Goal: Task Accomplishment & Management: Complete application form

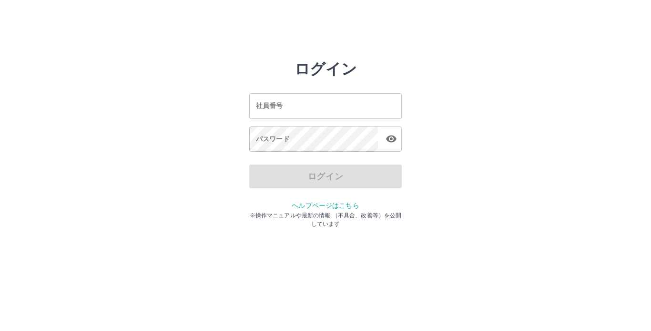
drag, startPoint x: 361, startPoint y: 112, endPoint x: 350, endPoint y: 114, distance: 10.7
click at [361, 112] on input "社員番号" at bounding box center [325, 105] width 152 height 25
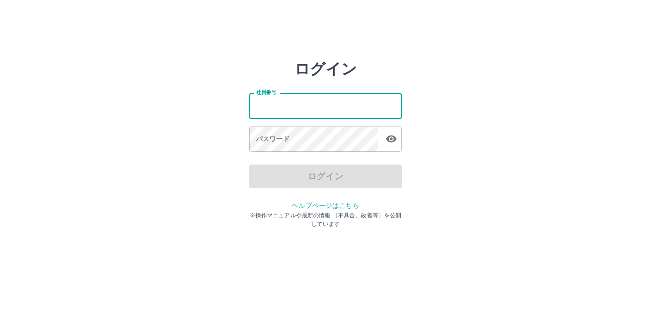
type input "*******"
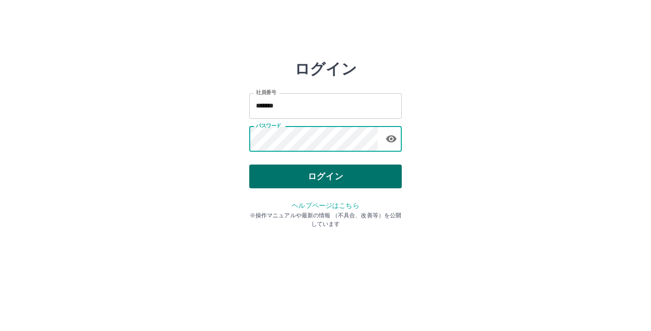
click at [334, 176] on button "ログイン" at bounding box center [325, 177] width 152 height 24
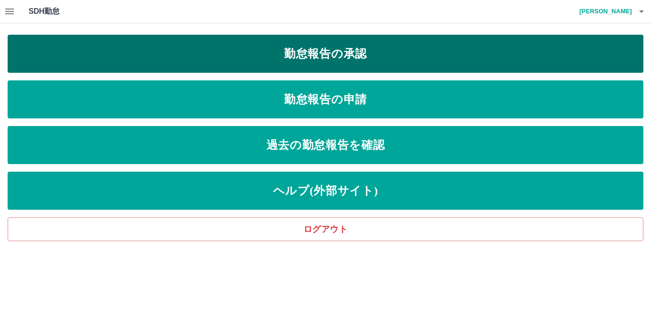
click at [314, 59] on link "勤怠報告の承認" at bounding box center [325, 54] width 635 height 38
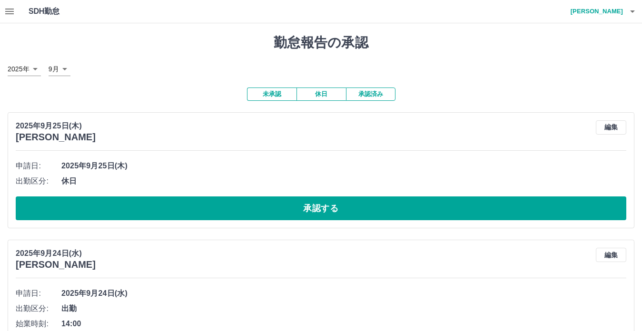
scroll to position [50, 0]
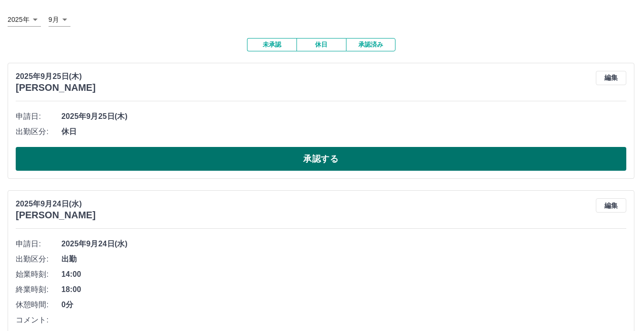
click at [247, 165] on button "承認する" at bounding box center [321, 159] width 611 height 24
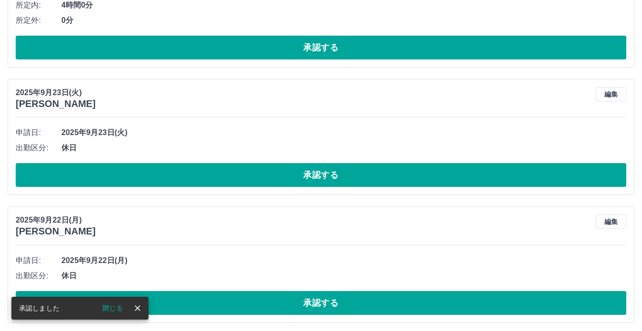
scroll to position [1097, 0]
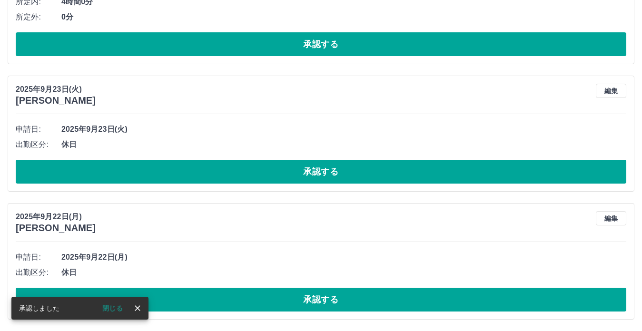
drag, startPoint x: 288, startPoint y: 303, endPoint x: 293, endPoint y: 281, distance: 22.5
click at [288, 303] on button "承認する" at bounding box center [321, 300] width 611 height 24
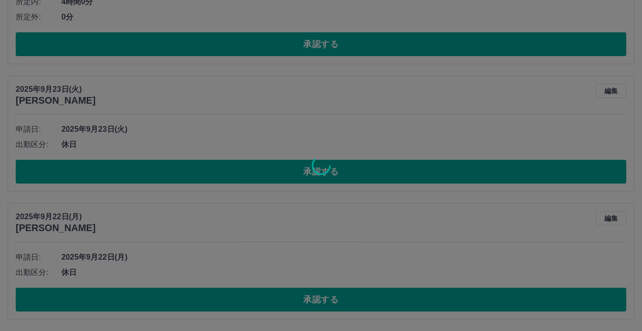
click at [300, 169] on div at bounding box center [321, 165] width 642 height 331
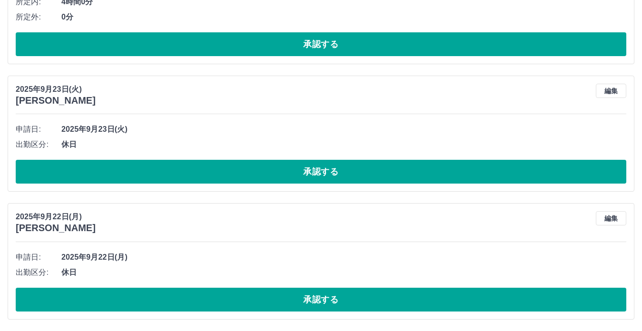
click at [300, 169] on button "承認する" at bounding box center [321, 172] width 611 height 24
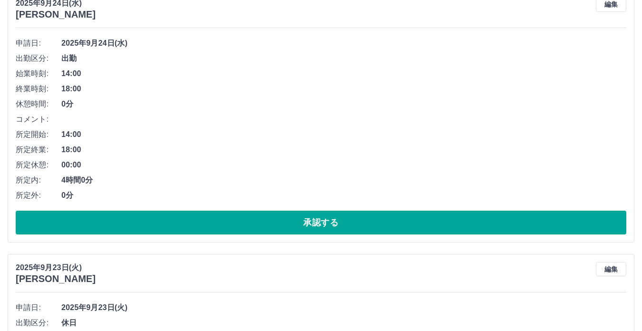
scroll to position [898, 0]
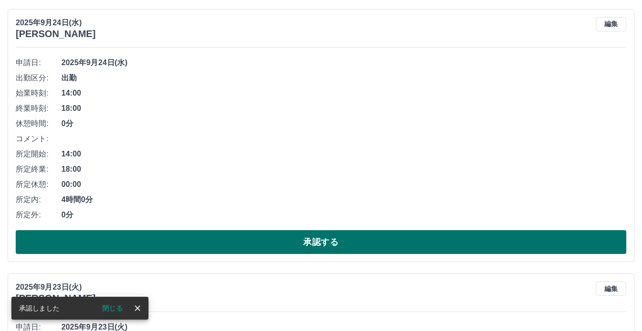
click at [278, 240] on button "承認する" at bounding box center [321, 243] width 611 height 24
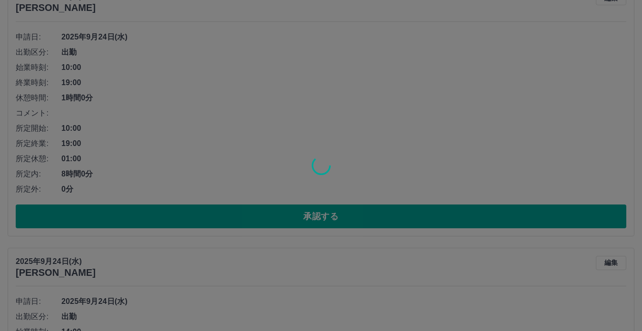
scroll to position [650, 0]
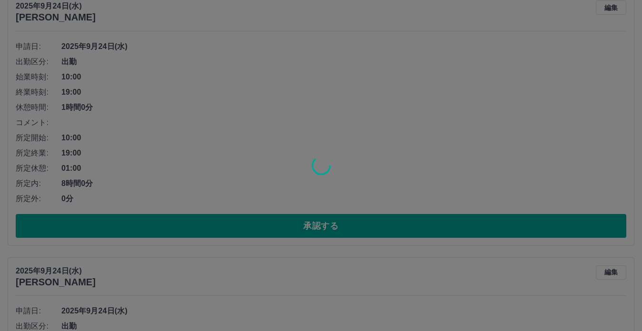
click at [276, 222] on div at bounding box center [321, 165] width 642 height 331
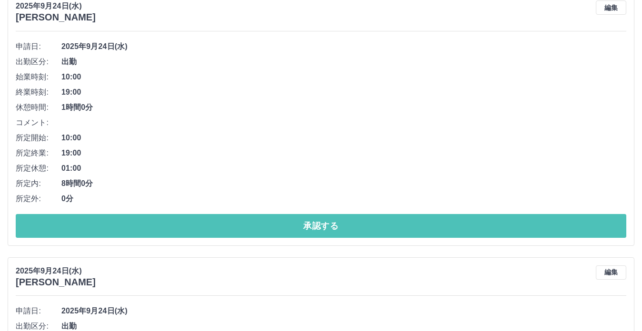
click at [276, 222] on button "承認する" at bounding box center [321, 226] width 611 height 24
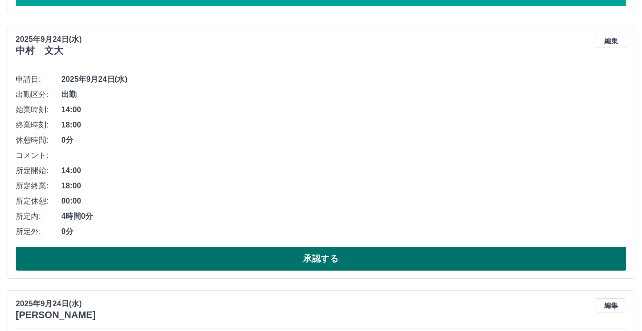
click at [274, 258] on button "承認する" at bounding box center [321, 259] width 611 height 24
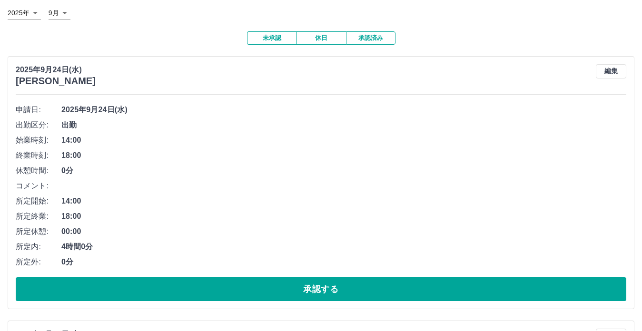
scroll to position [53, 0]
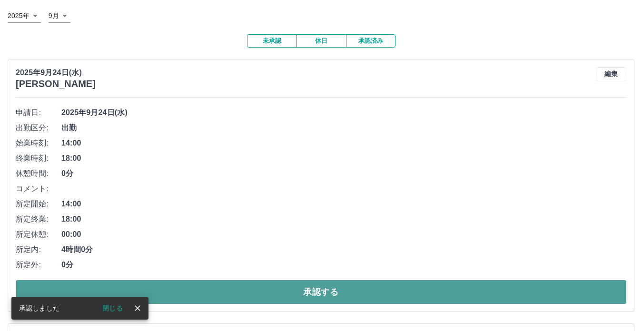
click at [283, 296] on button "承認する" at bounding box center [321, 293] width 611 height 24
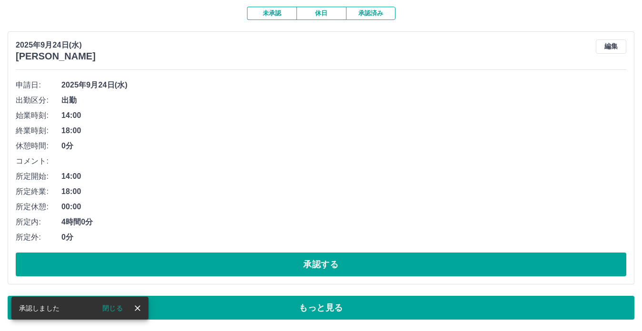
scroll to position [82, 0]
click at [265, 255] on button "承認する" at bounding box center [321, 265] width 611 height 24
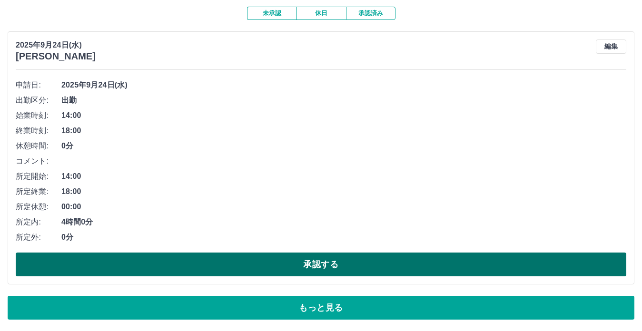
click at [293, 265] on button "承認する" at bounding box center [321, 265] width 611 height 24
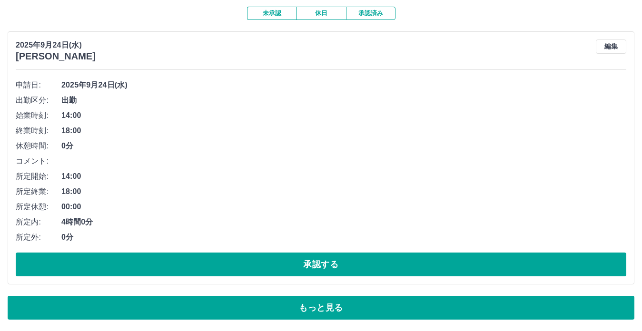
click at [285, 270] on button "承認する" at bounding box center [321, 265] width 611 height 24
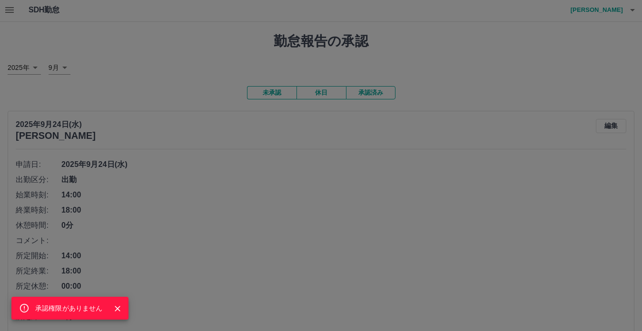
scroll to position [0, 0]
click at [6, 14] on div "承認権限がありません" at bounding box center [321, 165] width 642 height 331
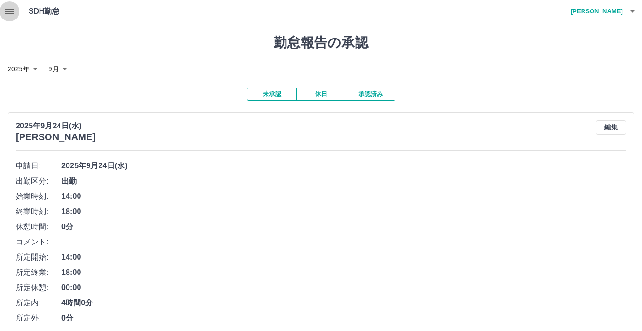
click at [9, 17] on button "button" at bounding box center [9, 11] width 19 height 23
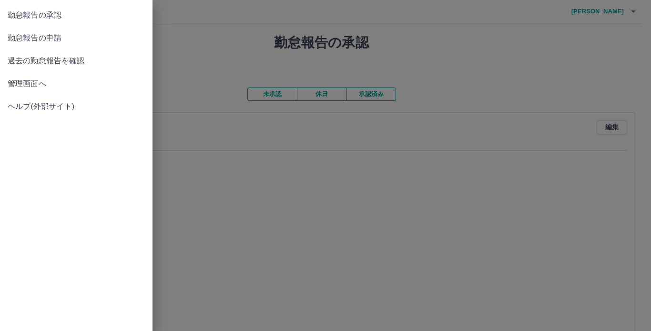
click at [242, 214] on div at bounding box center [325, 165] width 651 height 331
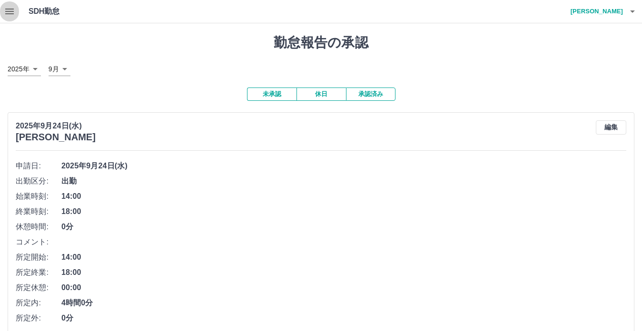
click at [5, 16] on icon "button" at bounding box center [9, 11] width 11 height 11
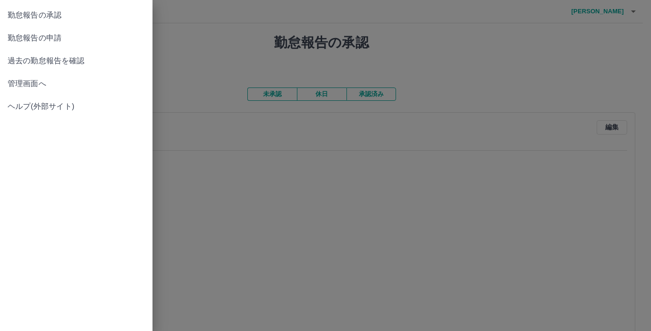
click at [74, 13] on span "勤怠報告の承認" at bounding box center [76, 15] width 137 height 11
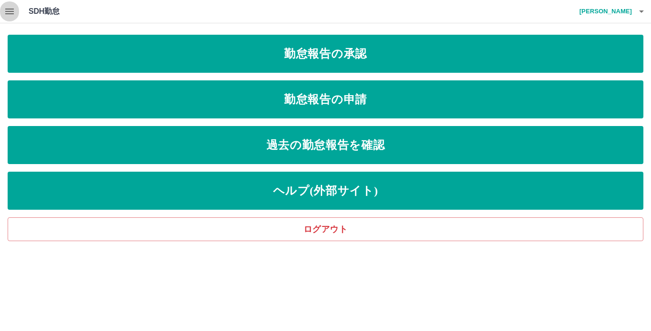
click at [15, 14] on icon "button" at bounding box center [9, 11] width 11 height 11
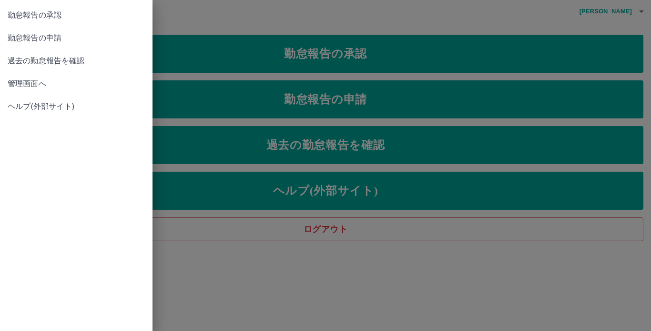
click at [276, 35] on div at bounding box center [325, 165] width 651 height 331
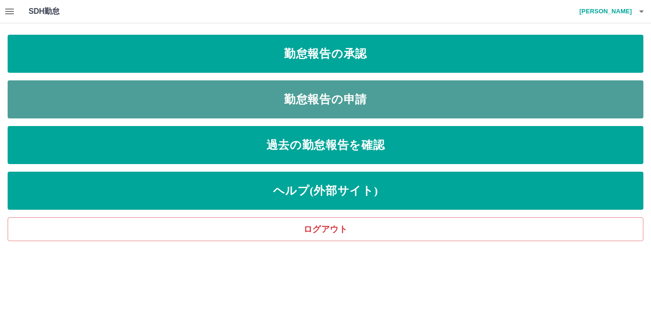
click at [311, 91] on link "勤怠報告の申請" at bounding box center [325, 99] width 635 height 38
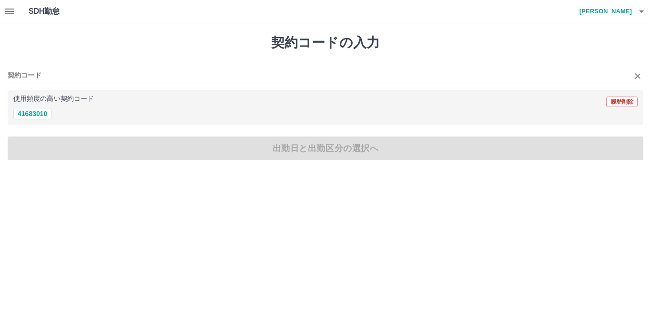
click at [43, 79] on input "契約コード" at bounding box center [318, 76] width 621 height 12
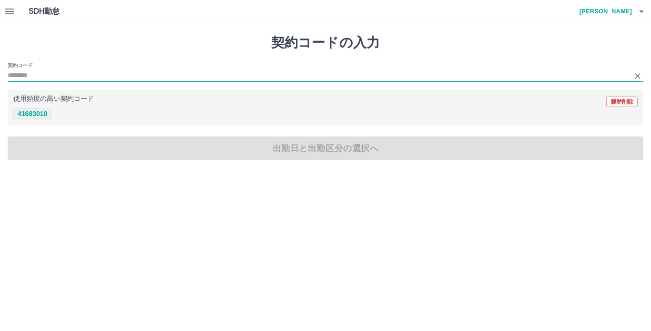
click at [36, 115] on button "41683010" at bounding box center [32, 113] width 38 height 11
type input "********"
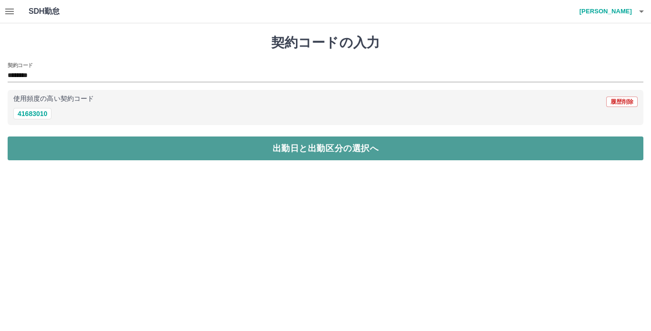
click at [70, 148] on button "出勤日と出勤区分の選択へ" at bounding box center [325, 149] width 635 height 24
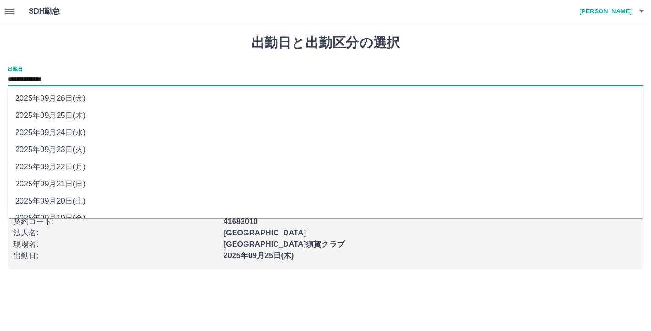
click at [33, 75] on input "**********" at bounding box center [325, 80] width 635 height 12
drag, startPoint x: 33, startPoint y: 75, endPoint x: 128, endPoint y: 76, distance: 94.8
click at [128, 76] on input "**********" at bounding box center [325, 80] width 635 height 12
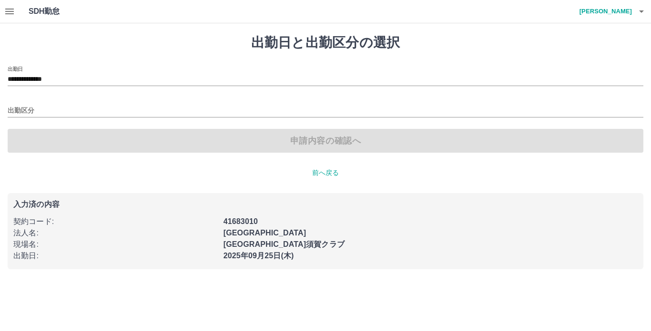
drag, startPoint x: 91, startPoint y: 295, endPoint x: 85, endPoint y: 248, distance: 47.0
click at [92, 281] on html "**********" at bounding box center [325, 140] width 651 height 281
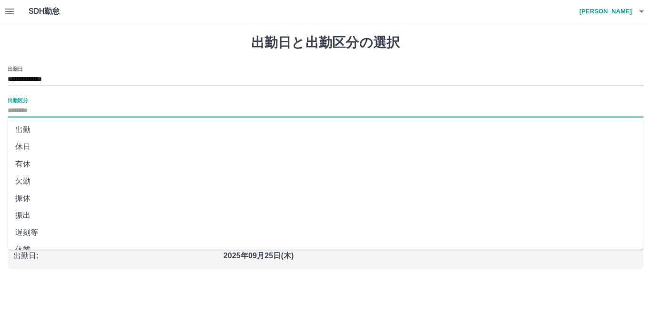
click at [54, 110] on input "出勤区分" at bounding box center [325, 111] width 635 height 12
click at [54, 130] on li "出勤" at bounding box center [325, 129] width 635 height 17
type input "**"
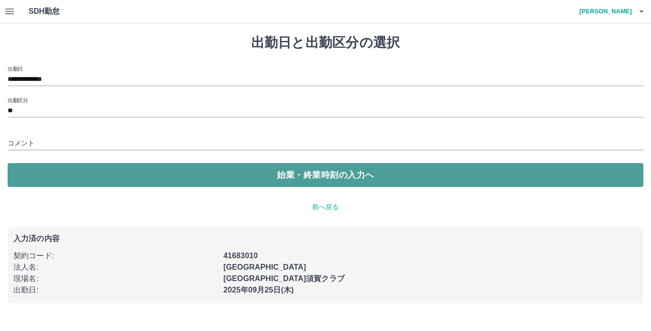
click at [86, 181] on button "始業・終業時刻の入力へ" at bounding box center [325, 175] width 635 height 24
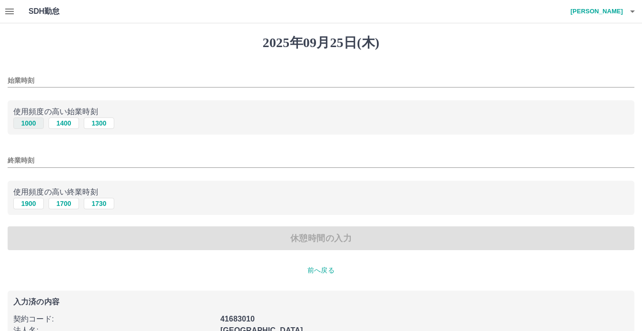
click at [34, 122] on button "1000" at bounding box center [28, 123] width 30 height 11
type input "****"
drag, startPoint x: 27, startPoint y: 200, endPoint x: 53, endPoint y: 220, distance: 32.4
click at [27, 201] on button "1900" at bounding box center [28, 203] width 30 height 11
type input "****"
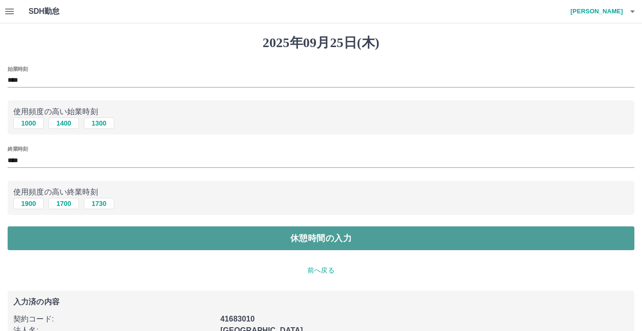
click at [76, 235] on button "休憩時間の入力" at bounding box center [321, 239] width 627 height 24
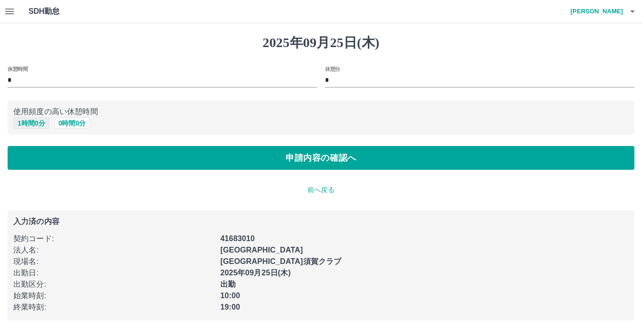
click at [41, 125] on button "1 時間 0 分" at bounding box center [31, 123] width 36 height 11
type input "*"
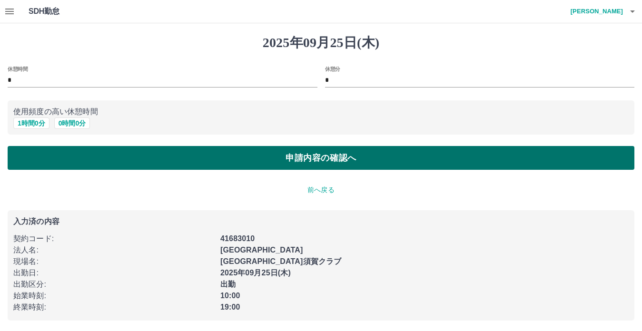
click at [59, 148] on button "申請内容の確認へ" at bounding box center [321, 158] width 627 height 24
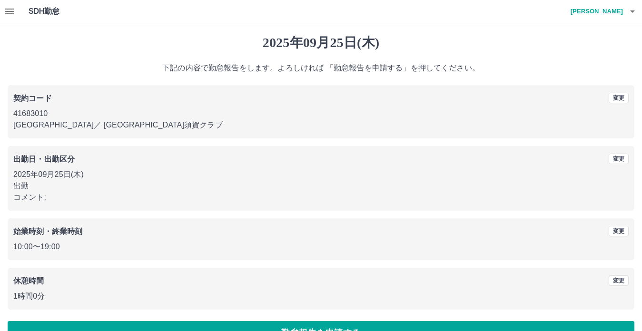
scroll to position [25, 0]
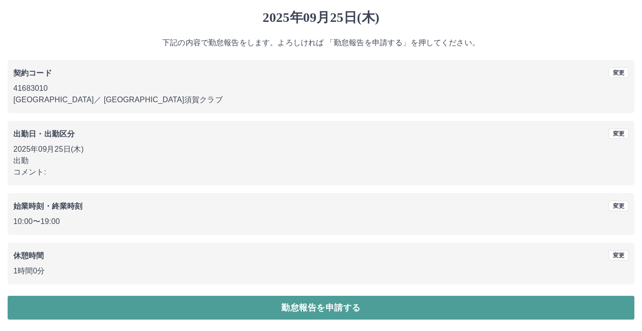
click at [267, 301] on button "勤怠報告を申請する" at bounding box center [321, 308] width 627 height 24
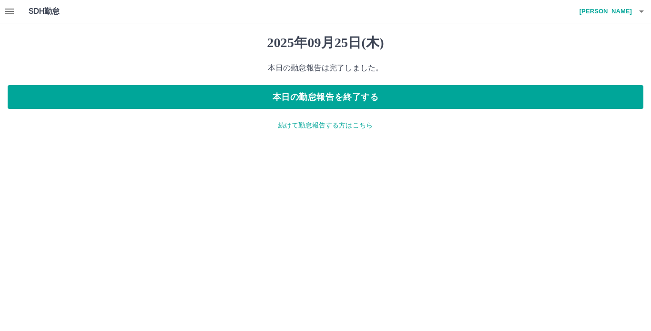
click at [329, 128] on p "続けて勤怠報告する方はこちら" at bounding box center [325, 125] width 635 height 10
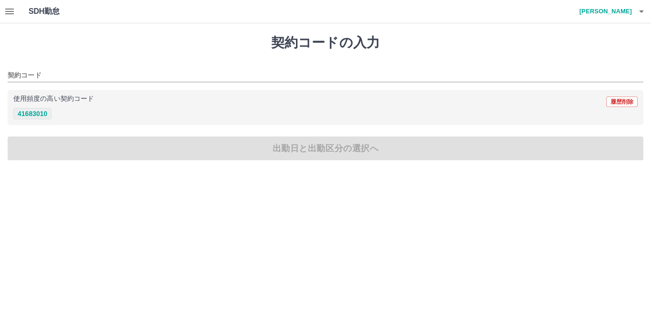
click at [29, 117] on button "41683010" at bounding box center [32, 113] width 38 height 11
type input "********"
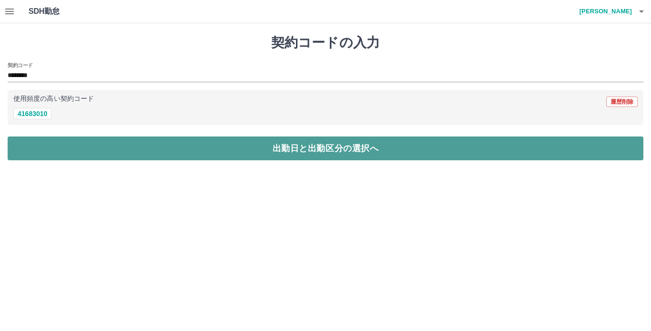
click at [32, 140] on button "出勤日と出勤区分の選択へ" at bounding box center [325, 149] width 635 height 24
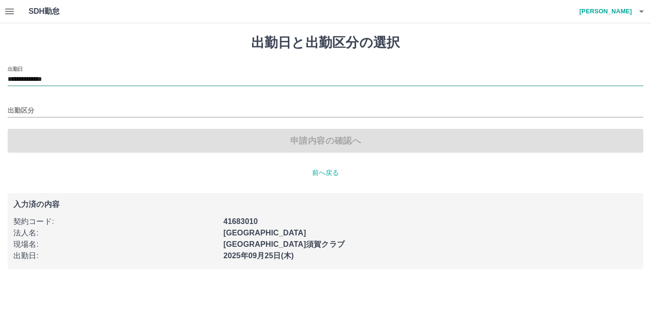
click at [39, 81] on input "**********" at bounding box center [325, 80] width 635 height 12
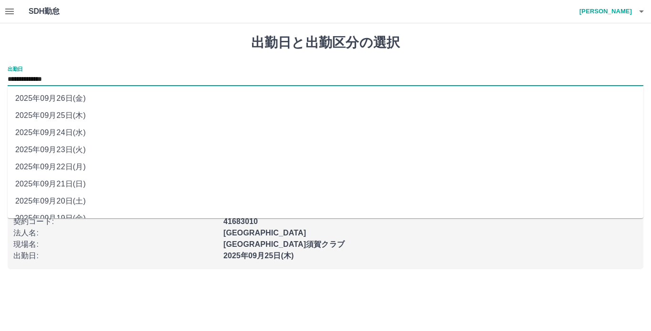
drag, startPoint x: 39, startPoint y: 81, endPoint x: 66, endPoint y: 96, distance: 30.3
click at [66, 95] on li "2025年09月26日(金)" at bounding box center [325, 98] width 635 height 17
type input "**********"
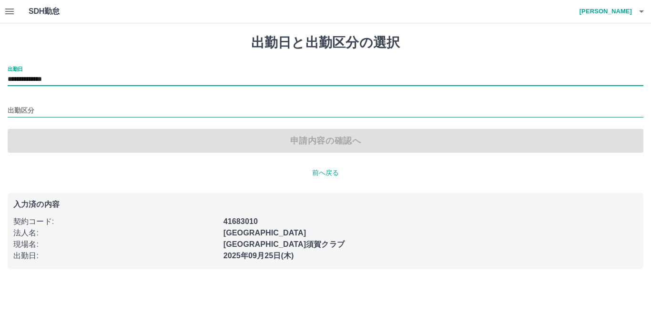
click at [60, 111] on input "出勤区分" at bounding box center [325, 111] width 635 height 12
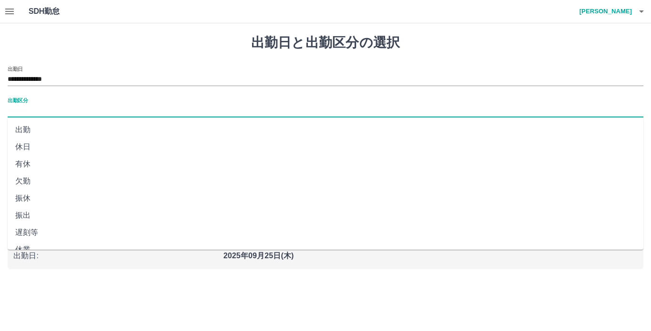
click at [60, 127] on li "出勤" at bounding box center [325, 129] width 635 height 17
type input "**"
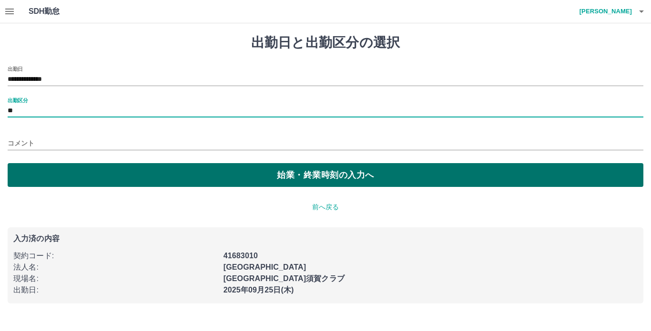
click at [59, 175] on button "始業・終業時刻の入力へ" at bounding box center [325, 175] width 635 height 24
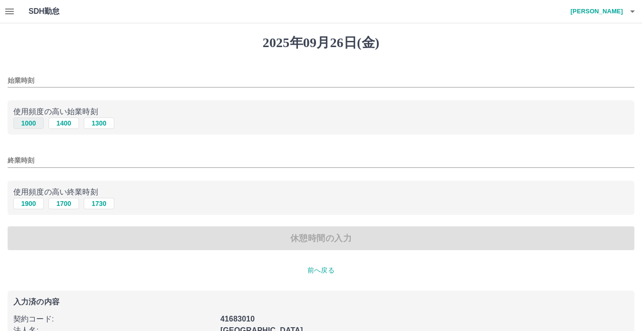
click at [22, 125] on button "1000" at bounding box center [28, 123] width 30 height 11
type input "****"
click at [31, 202] on button "1900" at bounding box center [28, 203] width 30 height 11
type input "****"
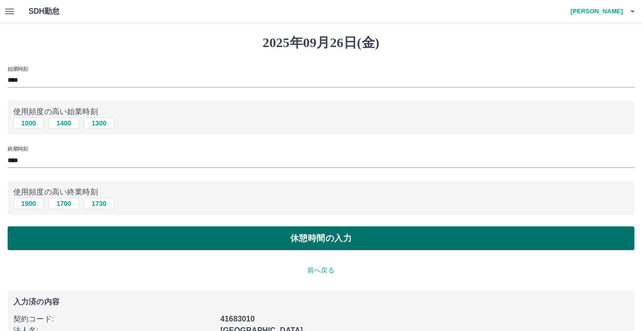
click at [113, 232] on button "休憩時間の入力" at bounding box center [321, 239] width 627 height 24
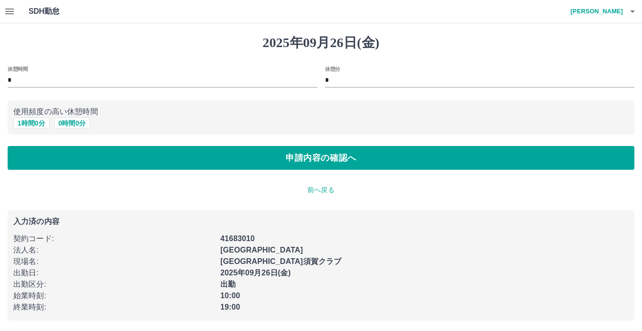
scroll to position [1, 0]
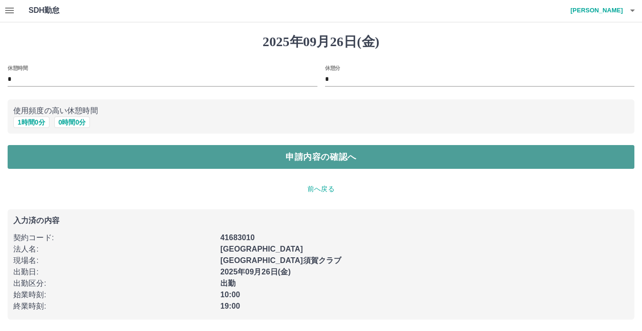
click at [295, 160] on button "申請内容の確認へ" at bounding box center [321, 157] width 627 height 24
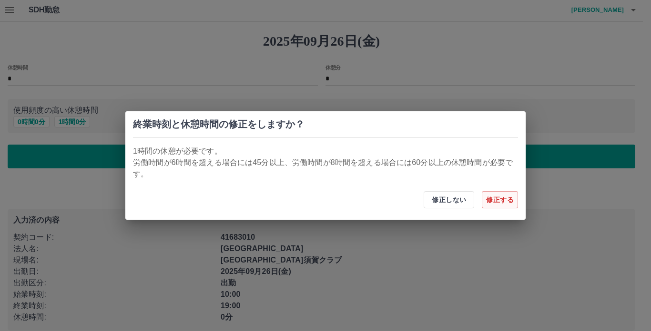
click at [493, 205] on button "修正する" at bounding box center [499, 199] width 36 height 17
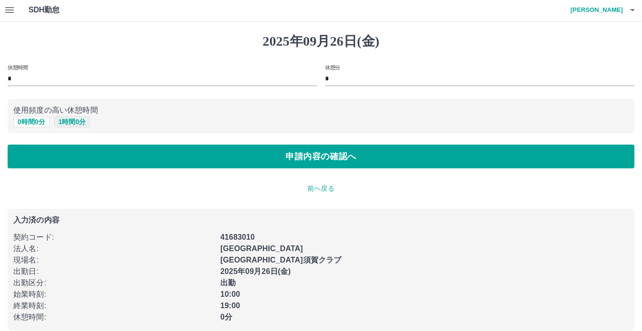
click at [70, 124] on button "1 時間 0 分" at bounding box center [72, 121] width 36 height 11
type input "*"
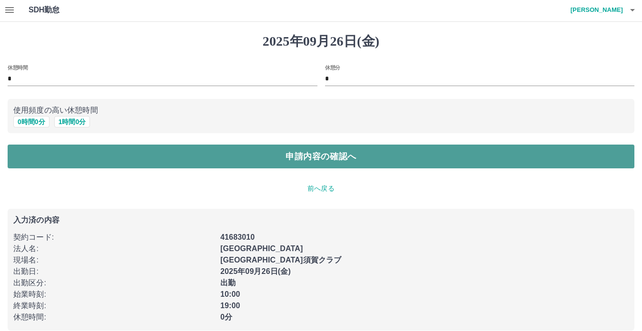
click at [135, 157] on button "申請内容の確認へ" at bounding box center [321, 157] width 627 height 24
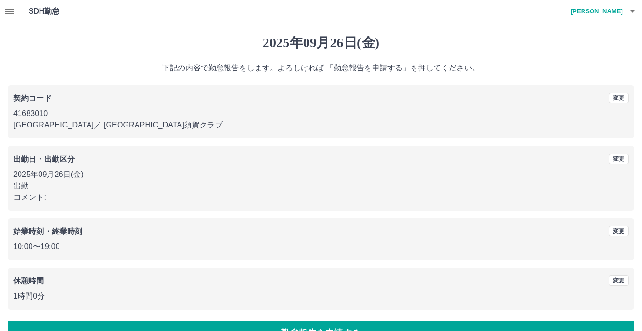
scroll to position [25, 0]
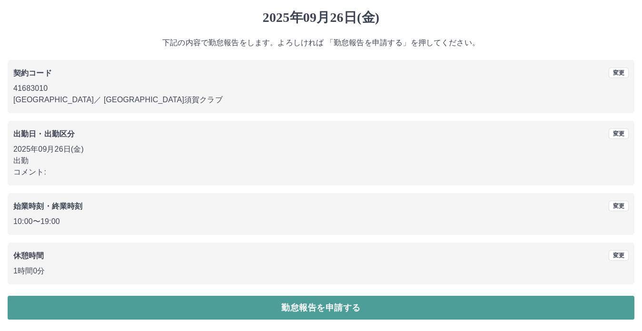
click at [318, 306] on button "勤怠報告を申請する" at bounding box center [321, 308] width 627 height 24
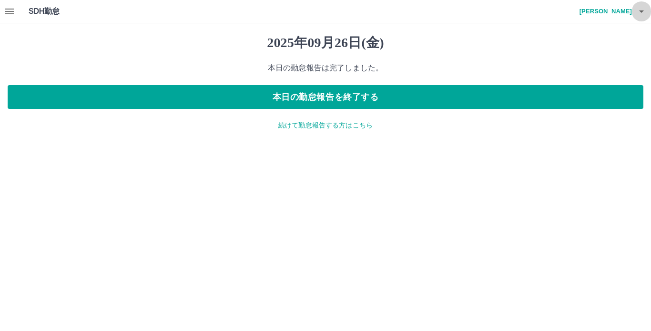
click at [640, 15] on icon "button" at bounding box center [640, 11] width 11 height 11
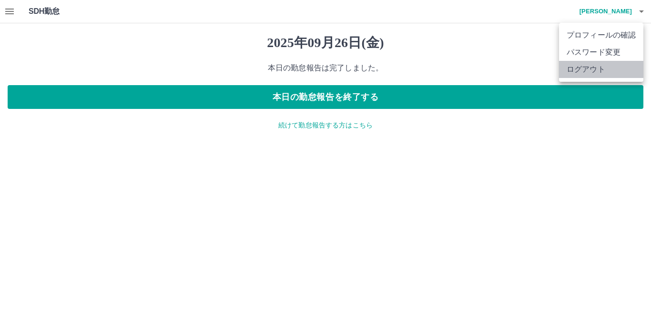
click at [600, 69] on li "ログアウト" at bounding box center [601, 69] width 84 height 17
